Goal: Task Accomplishment & Management: Manage account settings

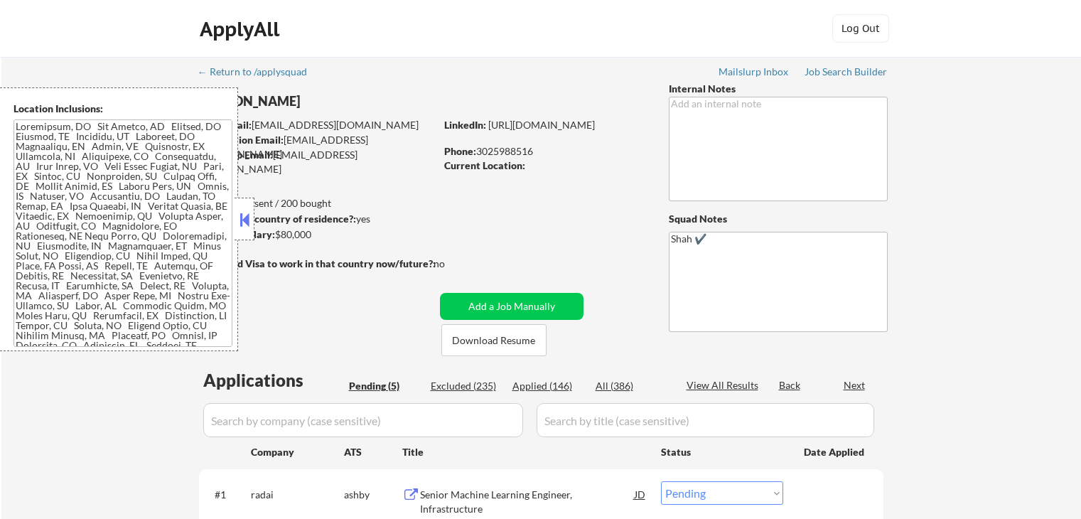
select select ""pending""
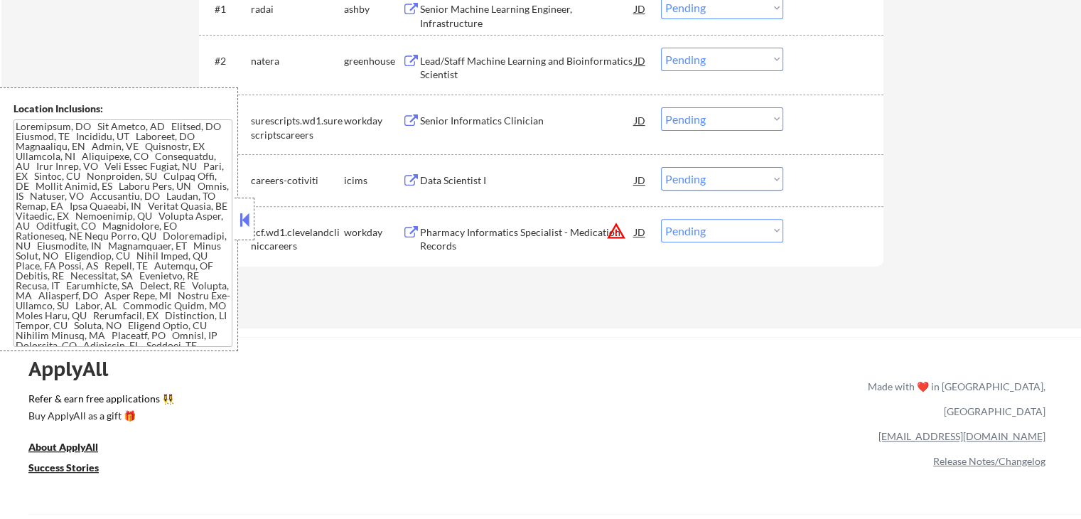
scroll to position [568, 0]
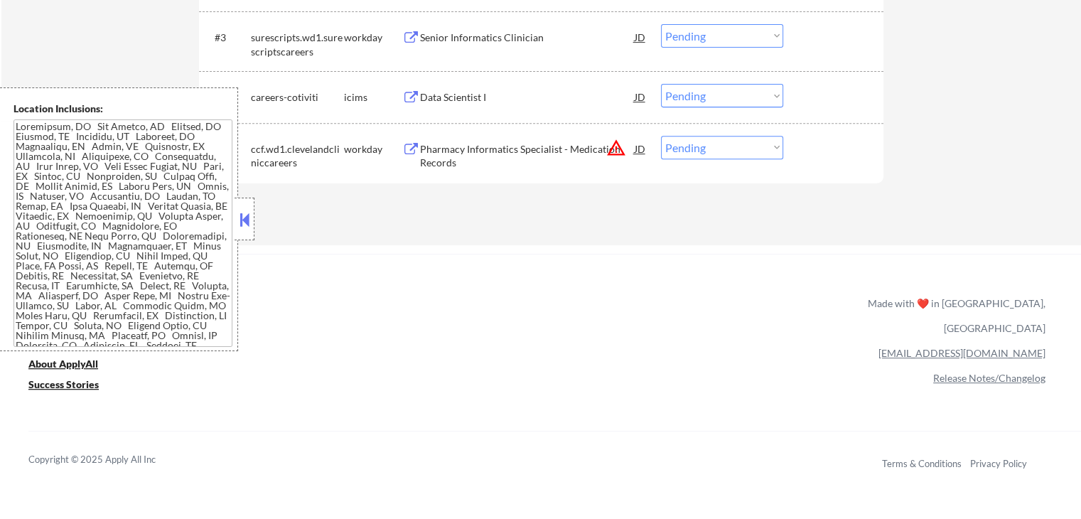
click at [699, 144] on select "Choose an option... Pending Applied Excluded (Questions) Excluded (Expired) Exc…" at bounding box center [722, 147] width 122 height 23
select select ""excluded__location_""
click at [661, 136] on select "Choose an option... Pending Applied Excluded (Questions) Excluded (Expired) Exc…" at bounding box center [722, 147] width 122 height 23
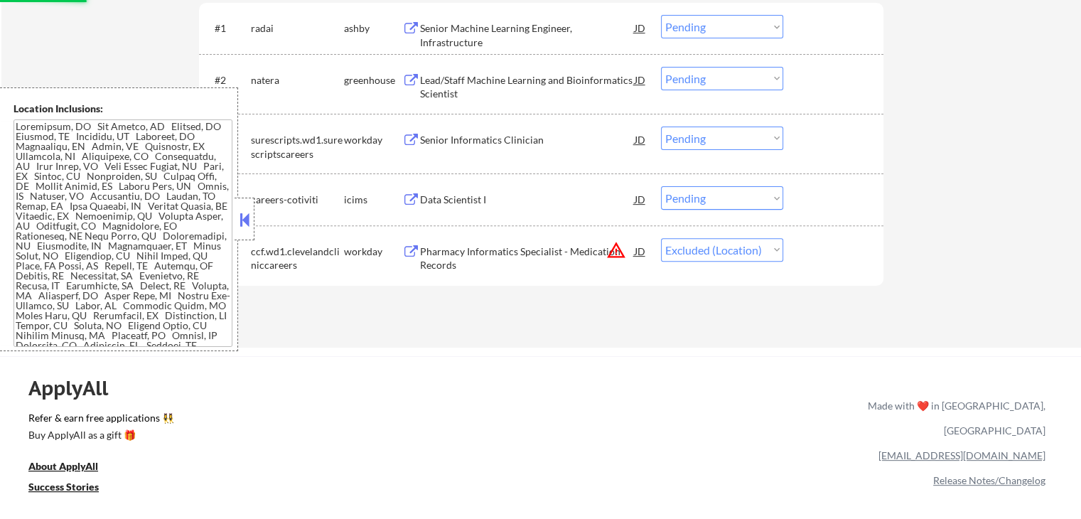
scroll to position [355, 0]
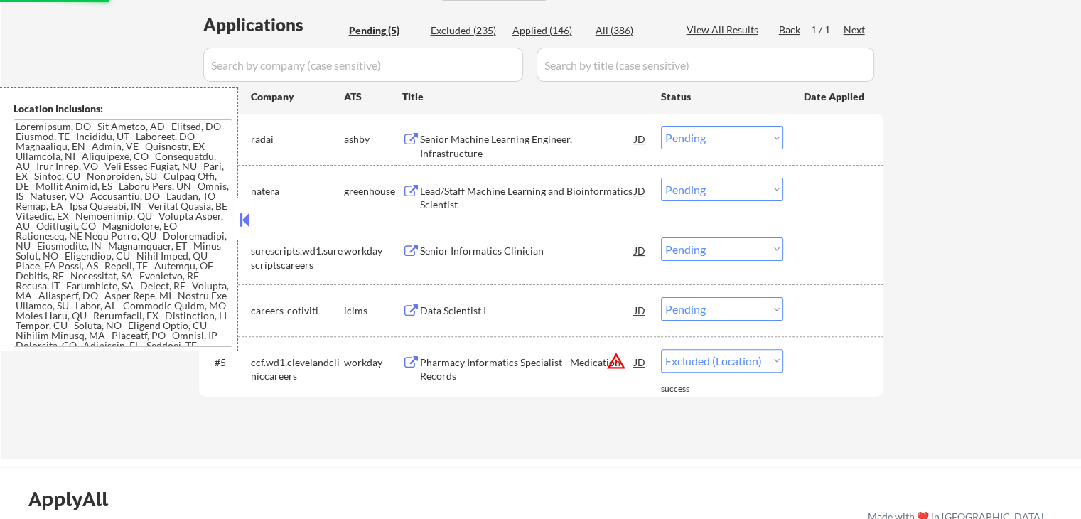
click at [411, 134] on button at bounding box center [411, 140] width 18 height 14
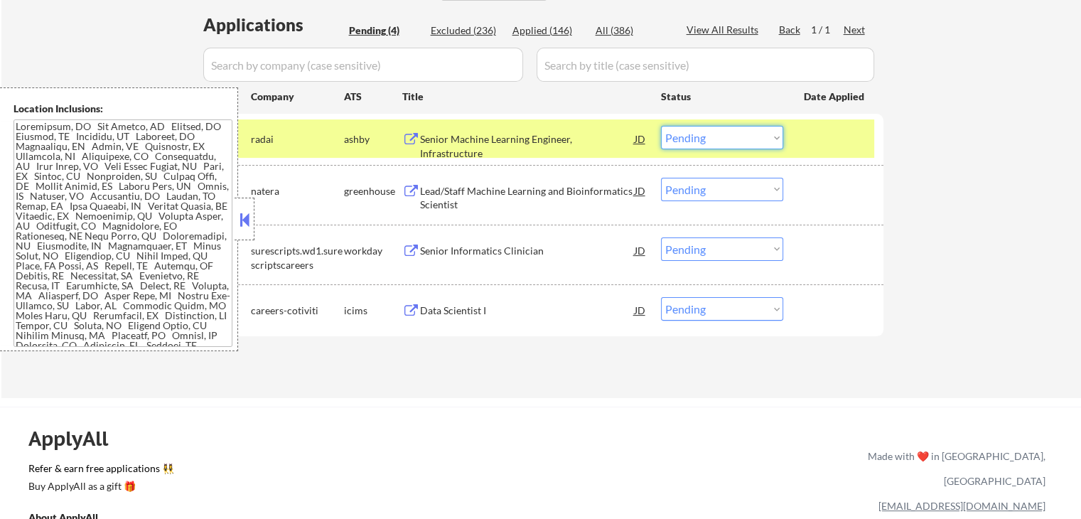
click at [697, 136] on select "Choose an option... Pending Applied Excluded (Questions) Excluded (Expired) Exc…" at bounding box center [722, 137] width 122 height 23
click at [661, 126] on select "Choose an option... Pending Applied Excluded (Questions) Excluded (Expired) Exc…" at bounding box center [722, 137] width 122 height 23
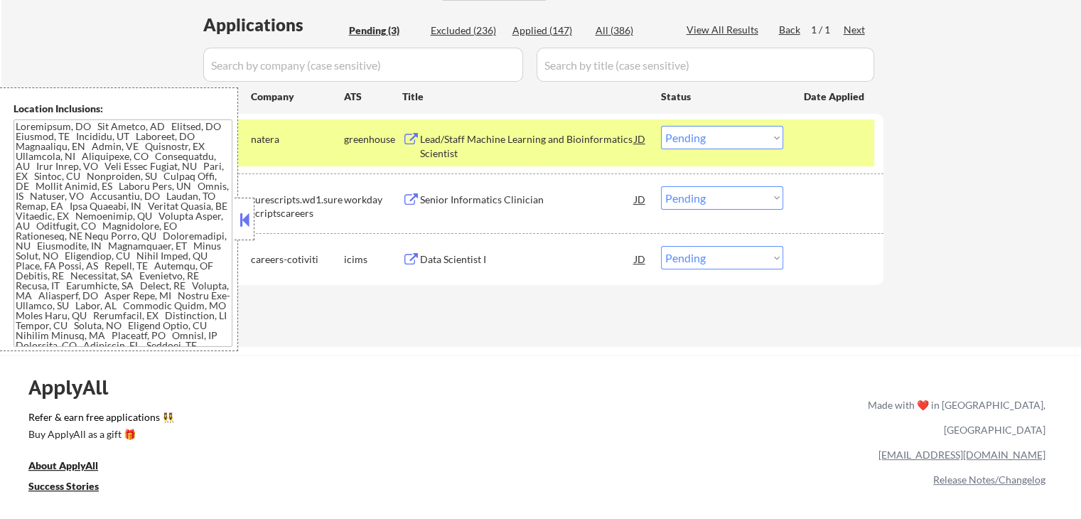
click at [412, 137] on button at bounding box center [411, 140] width 18 height 14
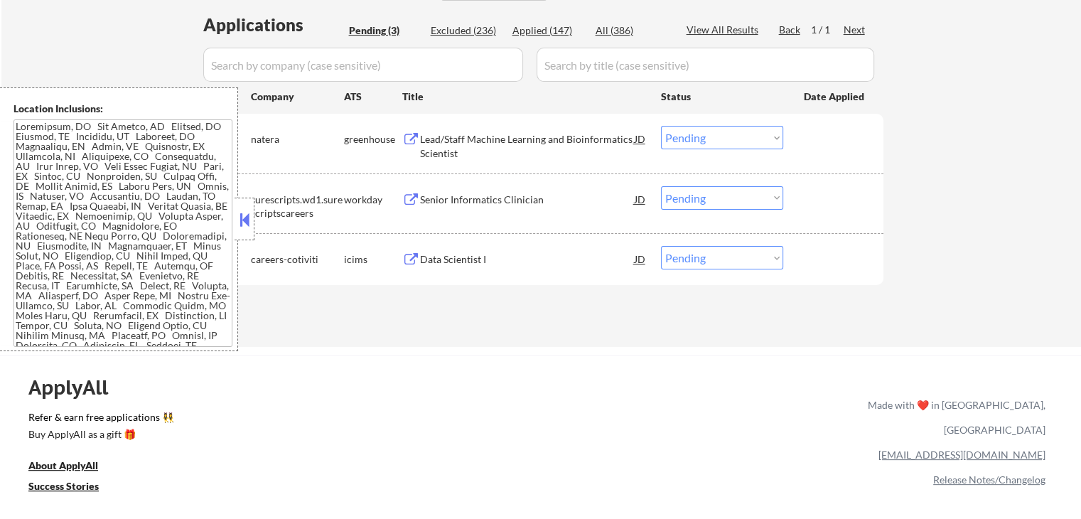
click at [720, 136] on select "Choose an option... Pending Applied Excluded (Questions) Excluded (Expired) Exc…" at bounding box center [722, 137] width 122 height 23
click at [661, 126] on select "Choose an option... Pending Applied Excluded (Questions) Excluded (Expired) Exc…" at bounding box center [722, 137] width 122 height 23
click at [398, 191] on div "workday" at bounding box center [373, 199] width 58 height 26
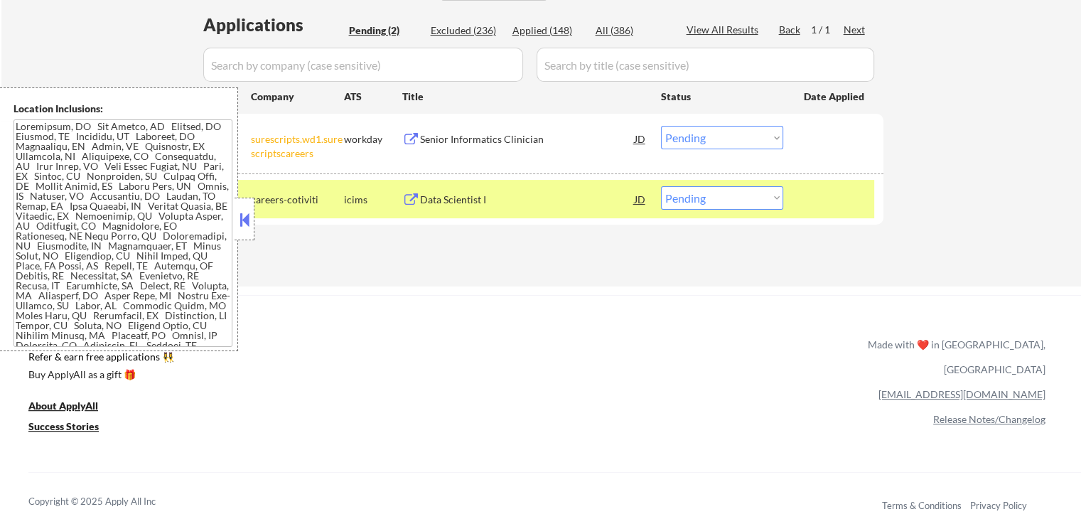
click at [667, 312] on div "ApplyAll Refer & earn free applications 👯‍♀️ Buy ApplyAll as a gift 🎁 About App…" at bounding box center [540, 417] width 1081 height 225
click at [408, 139] on button at bounding box center [411, 140] width 18 height 14
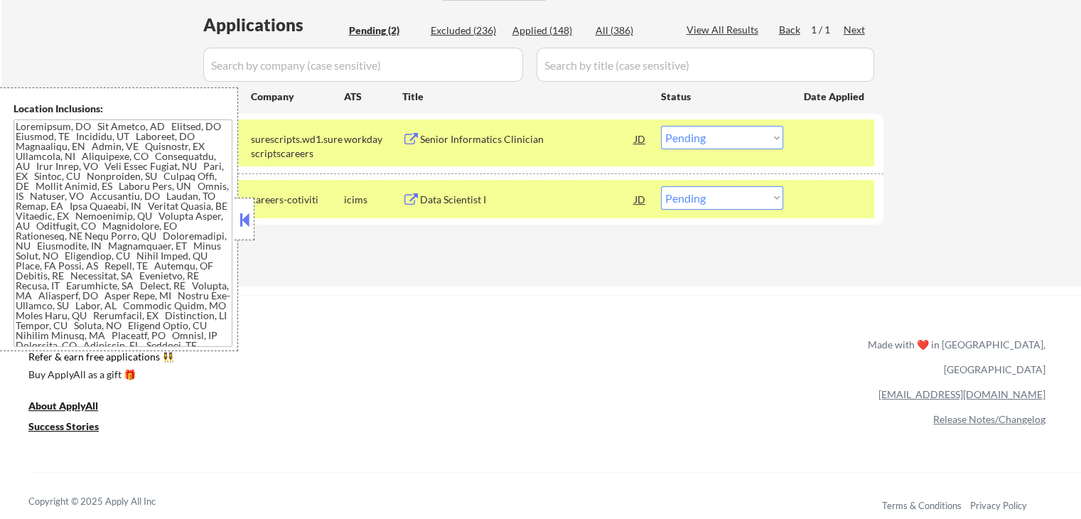
click at [690, 140] on select "Choose an option... Pending Applied Excluded (Questions) Excluded (Expired) Exc…" at bounding box center [722, 137] width 122 height 23
click at [661, 126] on select "Choose an option... Pending Applied Excluded (Questions) Excluded (Expired) Exc…" at bounding box center [722, 137] width 122 height 23
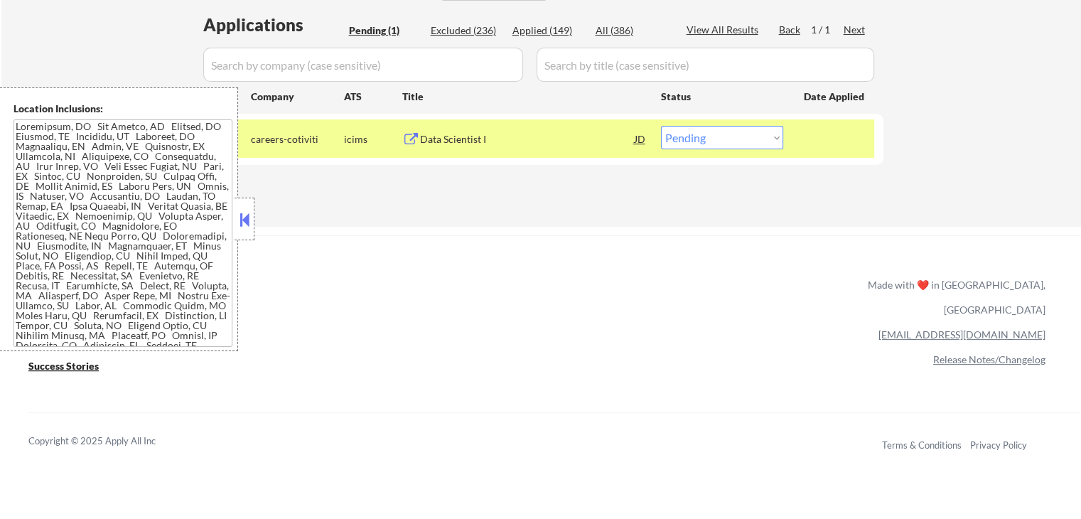
click at [415, 137] on button at bounding box center [411, 140] width 18 height 14
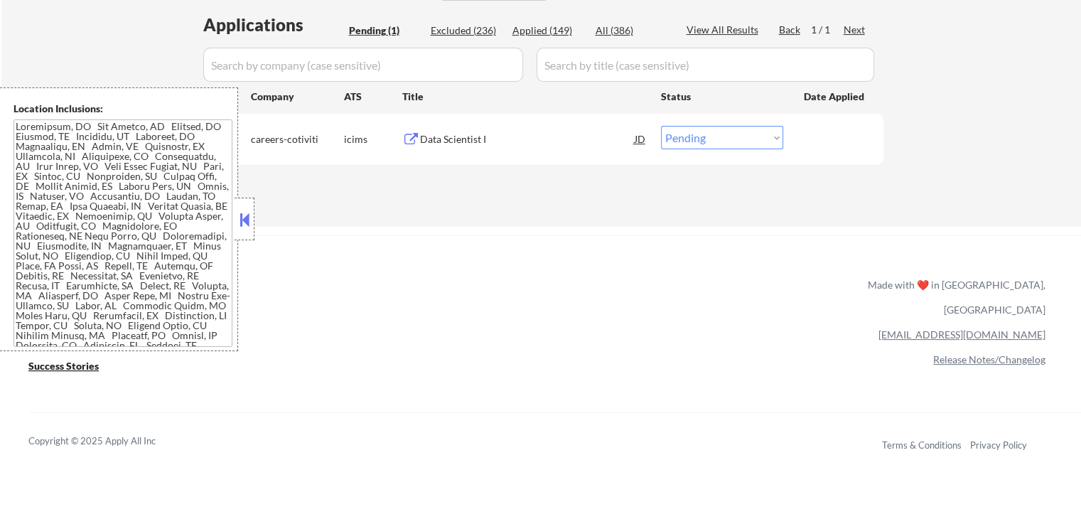
click at [699, 135] on select "Choose an option... Pending Applied Excluded (Questions) Excluded (Expired) Exc…" at bounding box center [722, 137] width 122 height 23
select select ""excluded""
click at [661, 126] on select "Choose an option... Pending Applied Excluded (Questions) Excluded (Expired) Exc…" at bounding box center [722, 137] width 122 height 23
